Goal: Information Seeking & Learning: Learn about a topic

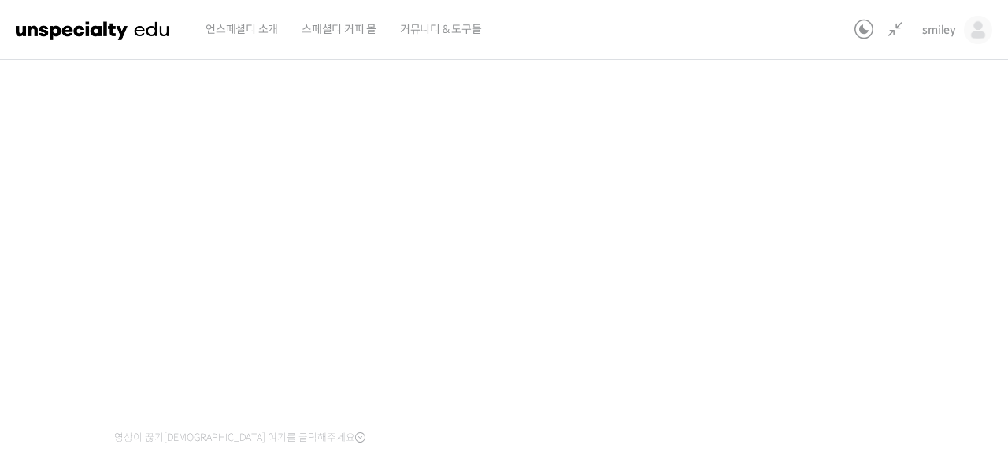
scroll to position [754, 0]
click at [903, 31] on icon at bounding box center [895, 29] width 19 height 19
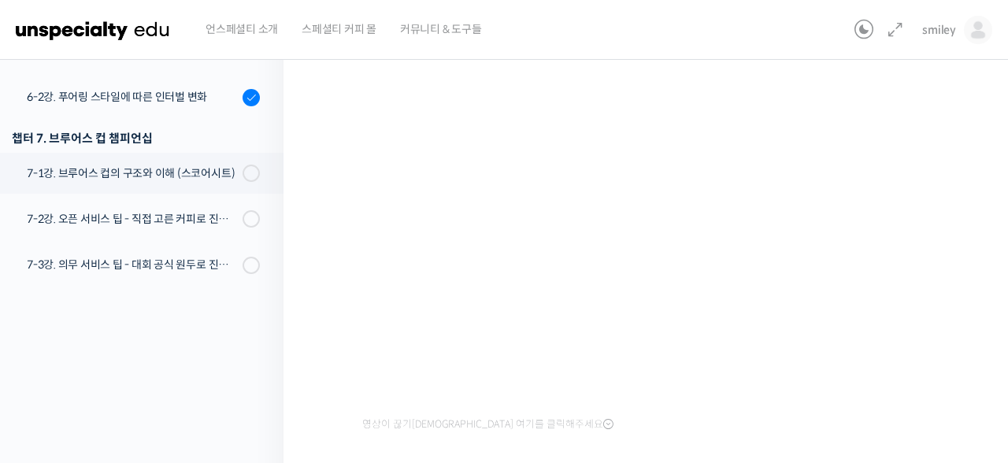
scroll to position [669, 0]
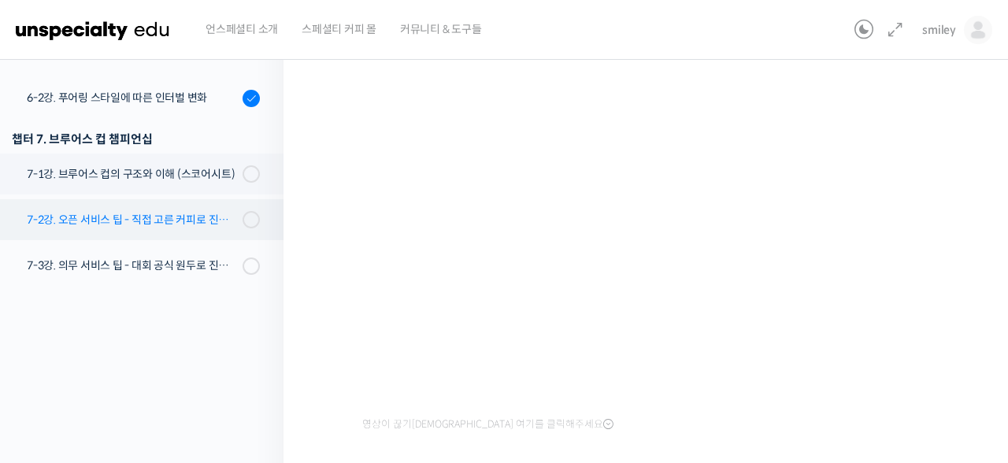
click at [142, 220] on div "7-2강. 오픈 서비스 팁 - 직접 고른 커피로 진행하는 시연" at bounding box center [132, 219] width 211 height 17
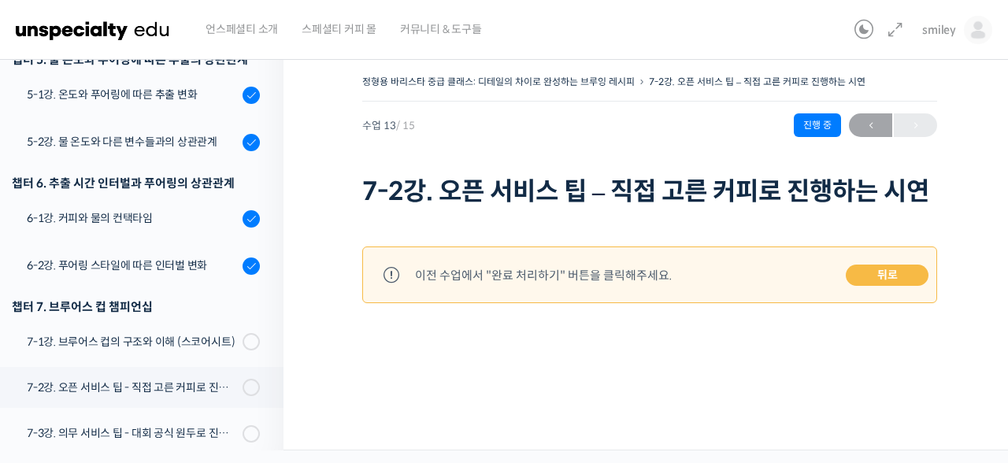
scroll to position [754, 0]
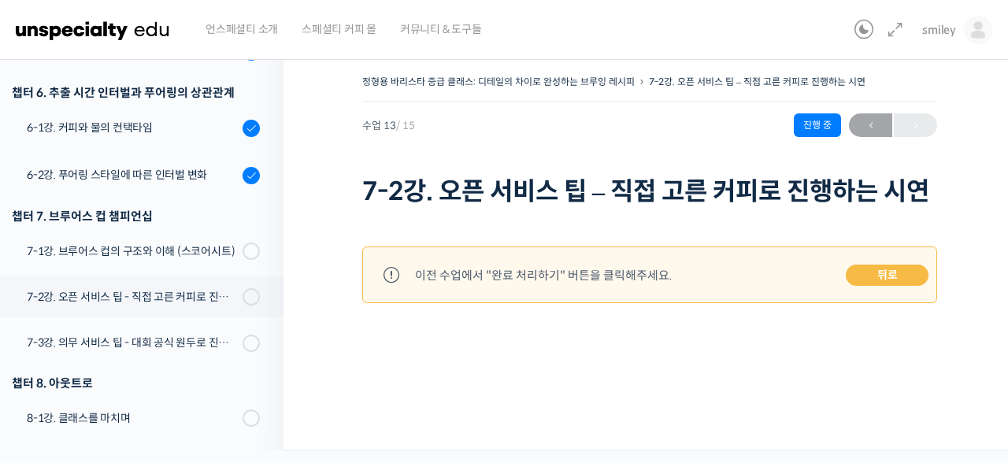
click at [503, 352] on div "정형용 바리스타 중급 클래스: 디테일의 차이로 완성하는 브루잉 레시피 7-2강. 오픈 서비스 팁 – 직접 고른 커피로 진행하는 시연 진행 중 …" at bounding box center [649, 225] width 575 height 309
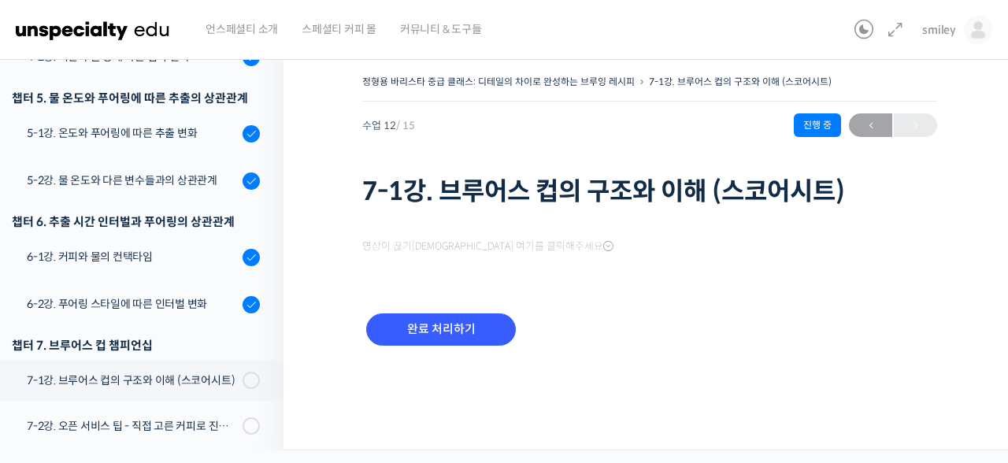
scroll to position [754, 0]
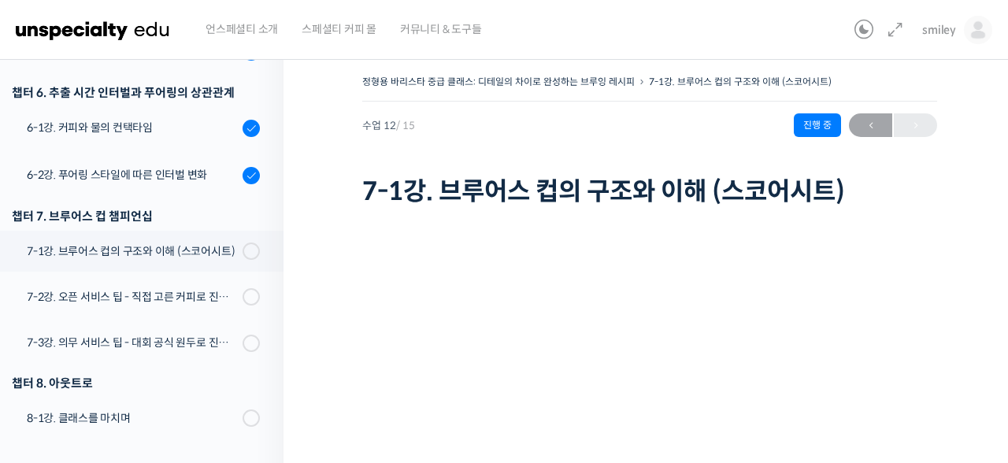
click at [921, 183] on h1 "7-1강. 브루어스 컵의 구조와 이해 (스코어시트)" at bounding box center [649, 191] width 575 height 30
click at [889, 30] on icon at bounding box center [895, 29] width 19 height 19
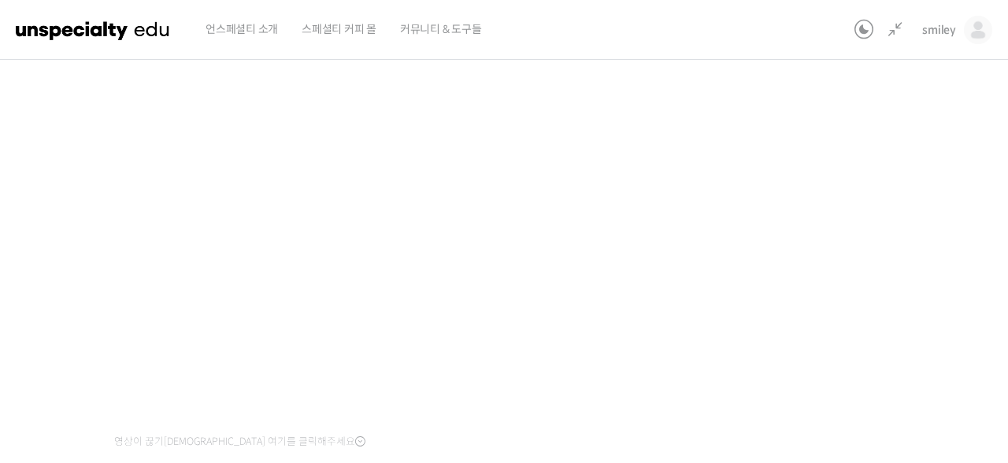
scroll to position [153, 0]
click at [847, 334] on div "정형용 바리스타 중급 클래스: 디테일의 차이로 완성하는 브루잉 레시피 7-1강. 브루어스 컵의 구조와 이해 (스코어시트) 진행 중 수업 12 …" at bounding box center [413, 252] width 1047 height 669
click at [811, 264] on div "정형용 바리스타 중급 클래스: 디테일의 차이로 완성하는 브루잉 레시피 7-1강. 브루어스 컵의 구조와 이해 (스코어시트) 진행 중 수업 12 …" at bounding box center [413, 252] width 1047 height 669
click at [820, 355] on div "정형용 바리스타 중급 클래스: 디테일의 차이로 완성하는 브루잉 레시피 7-1강. 브루어스 컵의 구조와 이해 (스코어시트) 진행 중 수업 12 …" at bounding box center [413, 252] width 1047 height 669
click at [800, 250] on div "정형용 바리스타 중급 클래스: 디테일의 차이로 완성하는 브루잉 레시피 7-1강. 브루어스 컵의 구조와 이해 (스코어시트) 진행 중 수업 12 …" at bounding box center [413, 252] width 1047 height 669
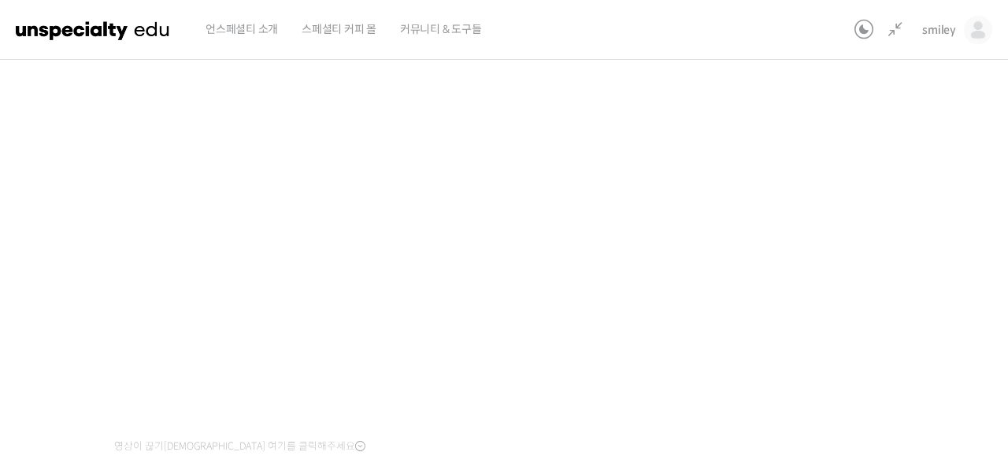
click at [883, 305] on div "정형용 바리스타 중급 클래스: 디테일의 차이로 완성하는 브루잉 레시피 7-1강. 브루어스 컵의 구조와 이해 (스코어시트) 진행 중 수업 12 …" at bounding box center [413, 252] width 1047 height 669
click at [836, 310] on div "정형용 바리스타 중급 클래스: 디테일의 차이로 완성하는 브루잉 레시피 7-1강. 브루어스 컵의 구조와 이해 (스코어시트) 진행 중 수업 12 …" at bounding box center [413, 252] width 1047 height 669
click at [828, 307] on div "정형용 바리스타 중급 클래스: 디테일의 차이로 완성하는 브루잉 레시피 7-1강. 브루어스 컵의 구조와 이해 (스코어시트) 진행 중 수업 12 …" at bounding box center [413, 252] width 1047 height 669
drag, startPoint x: 812, startPoint y: 57, endPoint x: 842, endPoint y: 241, distance: 185.9
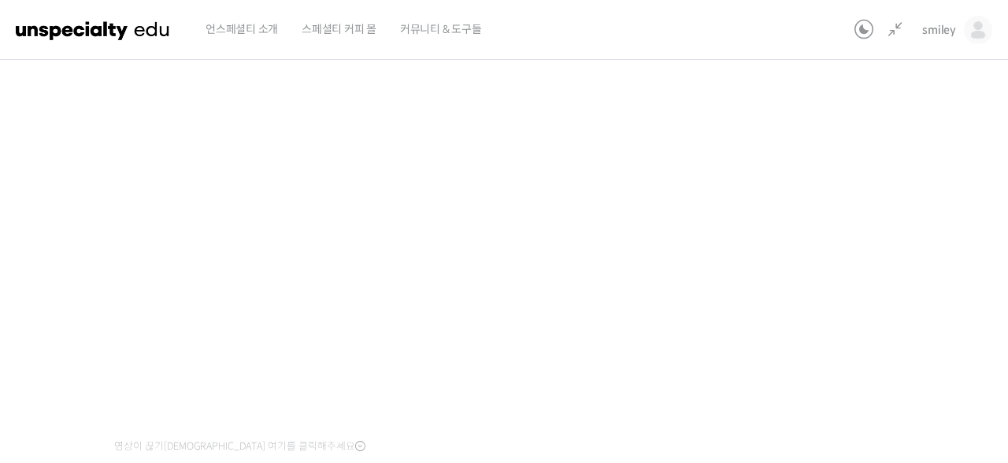
click at [842, 241] on div "정형용 바리스타 중급 클래스: 디테일의 차이로 완성하는 브루잉 레시피 7-1강. 브루어스 컵의 구조와 이해 (스코어시트) 진행 중 수업 12 …" at bounding box center [413, 252] width 1047 height 669
